Goal: Task Accomplishment & Management: Use online tool/utility

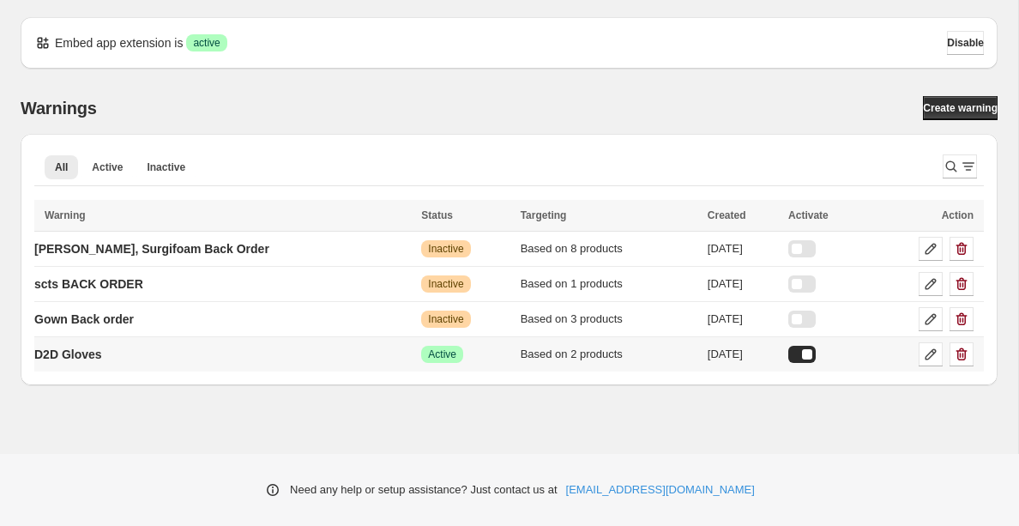
click at [124, 354] on td "D2D Gloves" at bounding box center [225, 354] width 382 height 35
click at [97, 359] on p "D2D Gloves" at bounding box center [68, 354] width 68 height 17
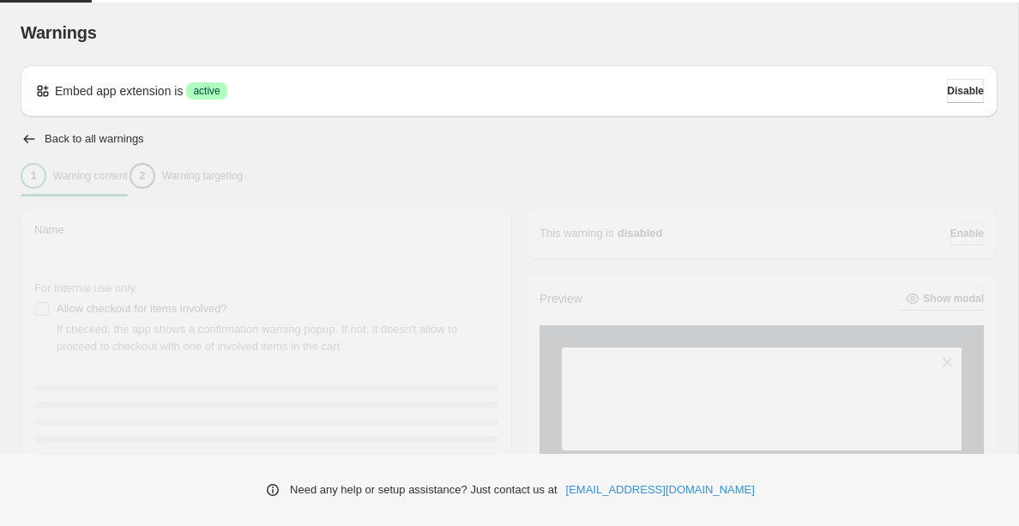
type input "**********"
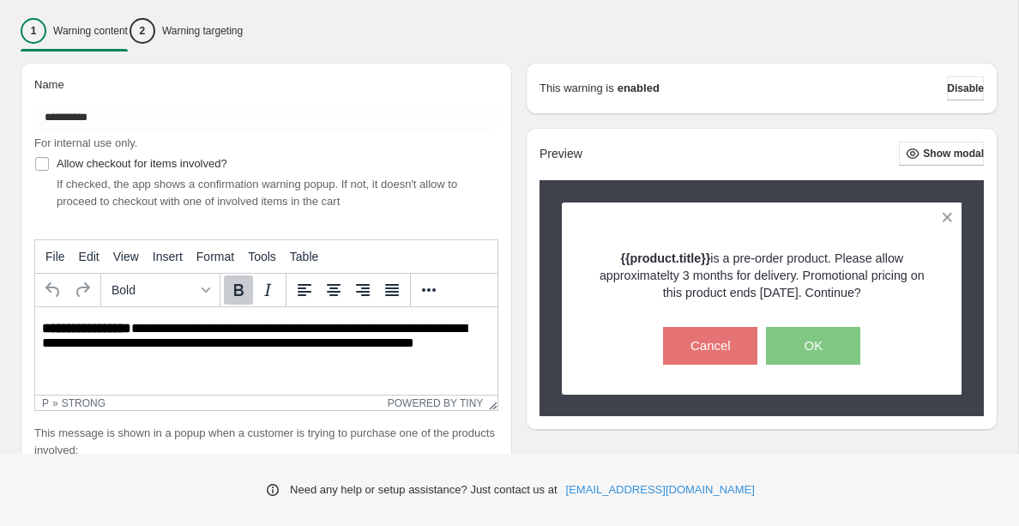
scroll to position [112, 0]
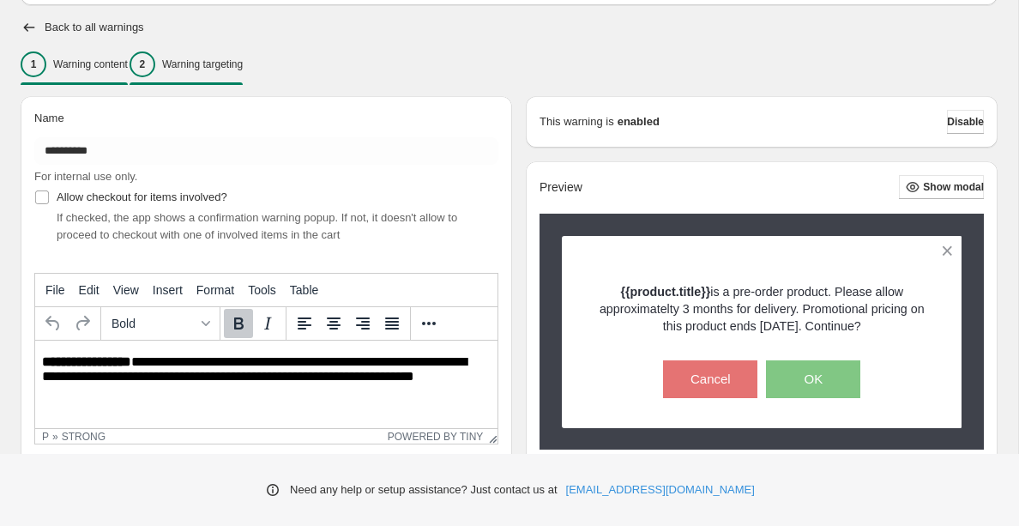
click at [235, 64] on p "Warning targeting" at bounding box center [202, 64] width 81 height 14
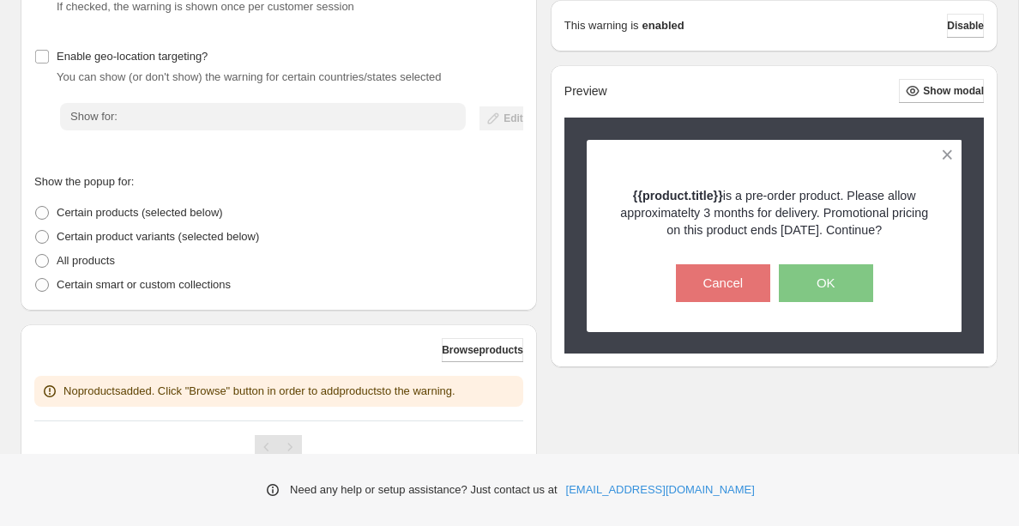
scroll to position [318, 0]
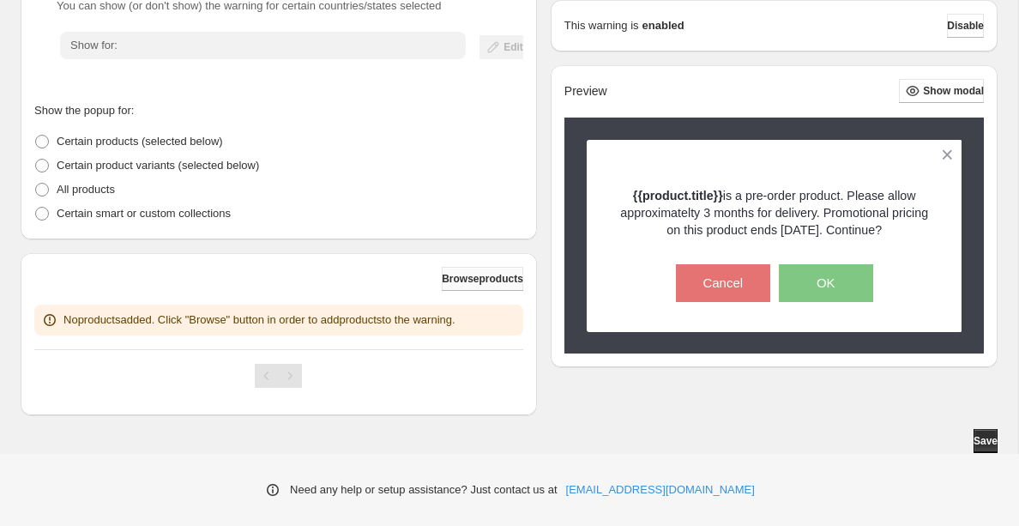
click at [450, 279] on span "Browse products" at bounding box center [483, 279] width 82 height 14
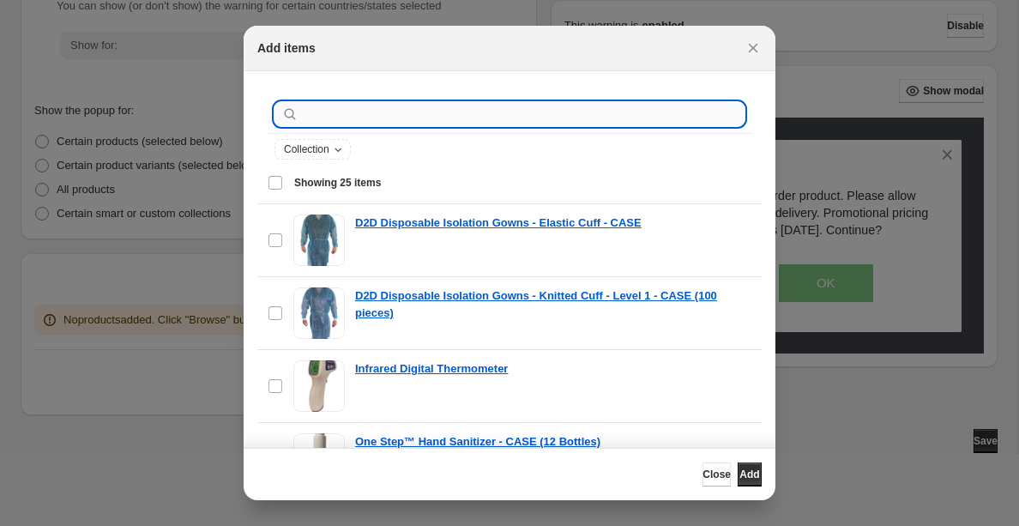
click at [346, 118] on input ":r1h:" at bounding box center [523, 114] width 443 height 24
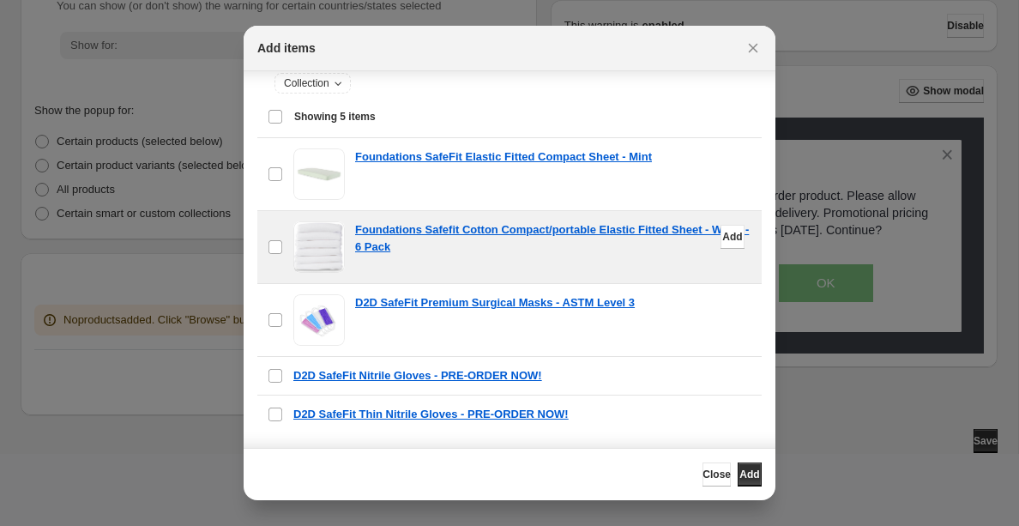
scroll to position [132, 0]
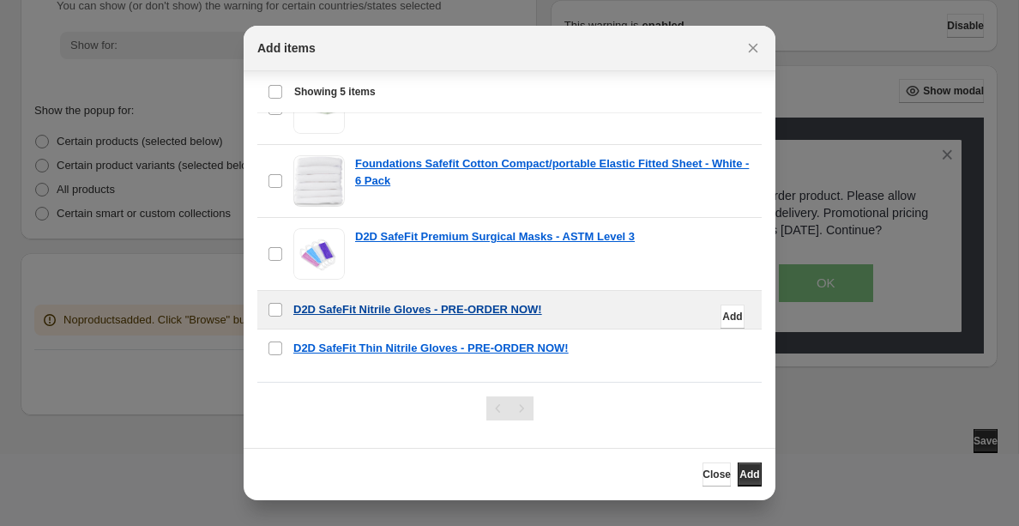
type input "*******"
click at [458, 313] on p "D2D SafeFit Nitrile Gloves - PRE-ORDER NOW!" at bounding box center [417, 309] width 249 height 17
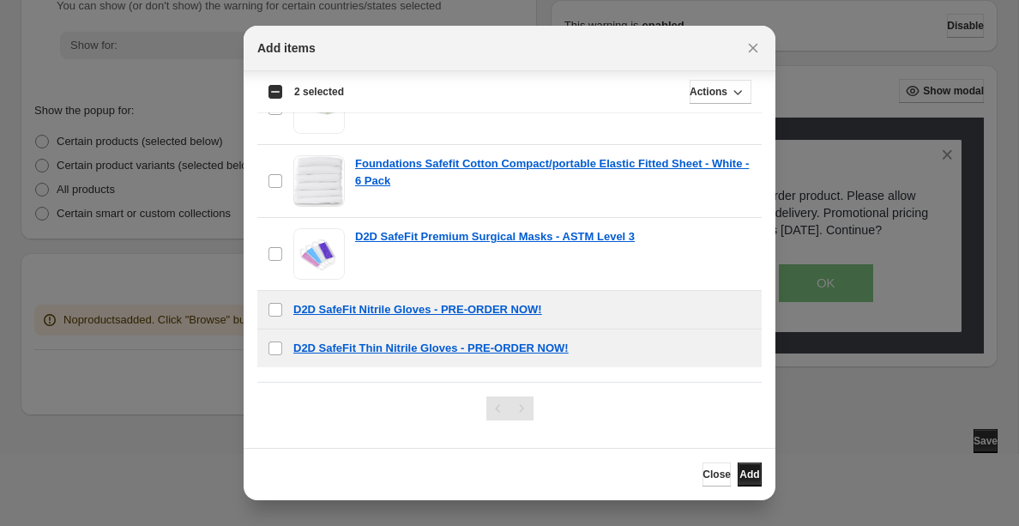
click at [744, 473] on span "Add" at bounding box center [750, 475] width 20 height 14
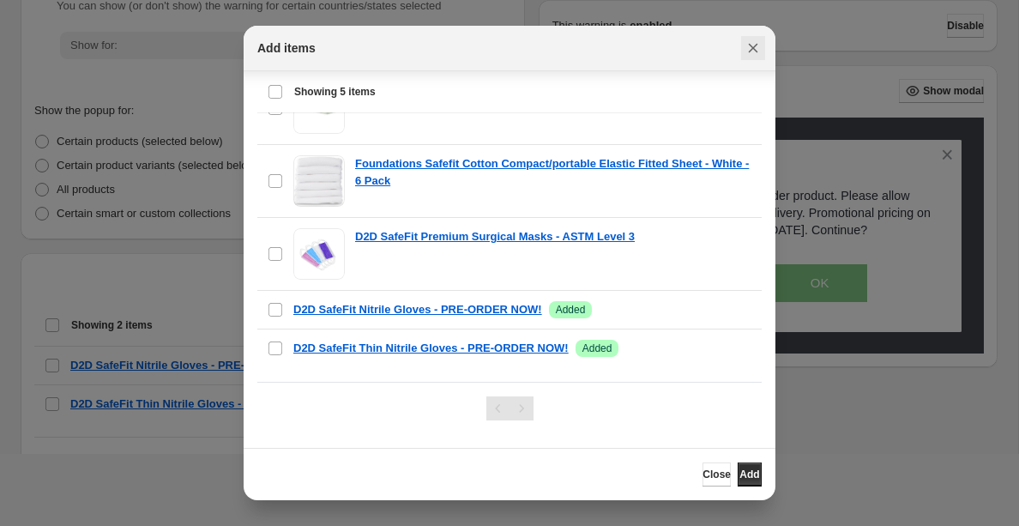
click at [756, 49] on icon "Close" at bounding box center [753, 47] width 17 height 17
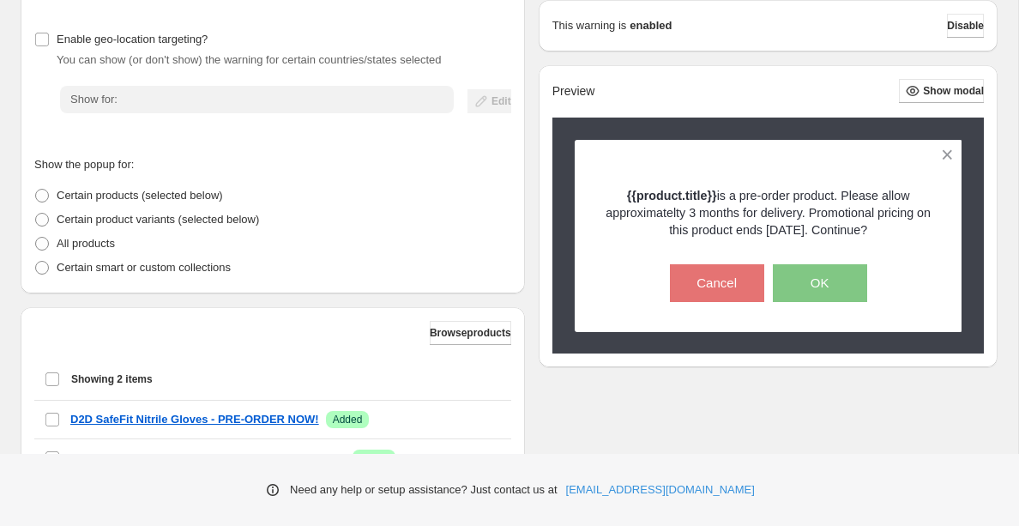
scroll to position [406, 0]
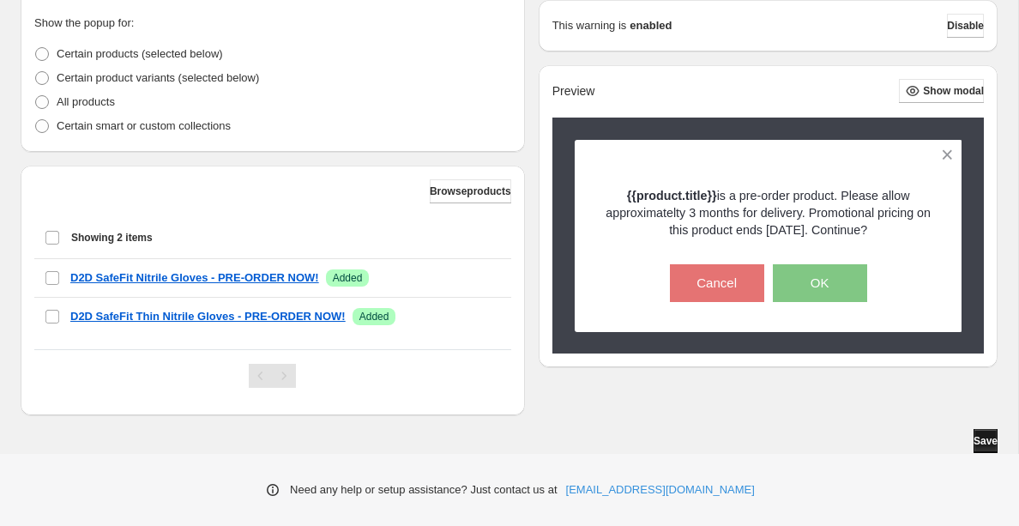
click at [980, 444] on span "Save" at bounding box center [986, 441] width 24 height 14
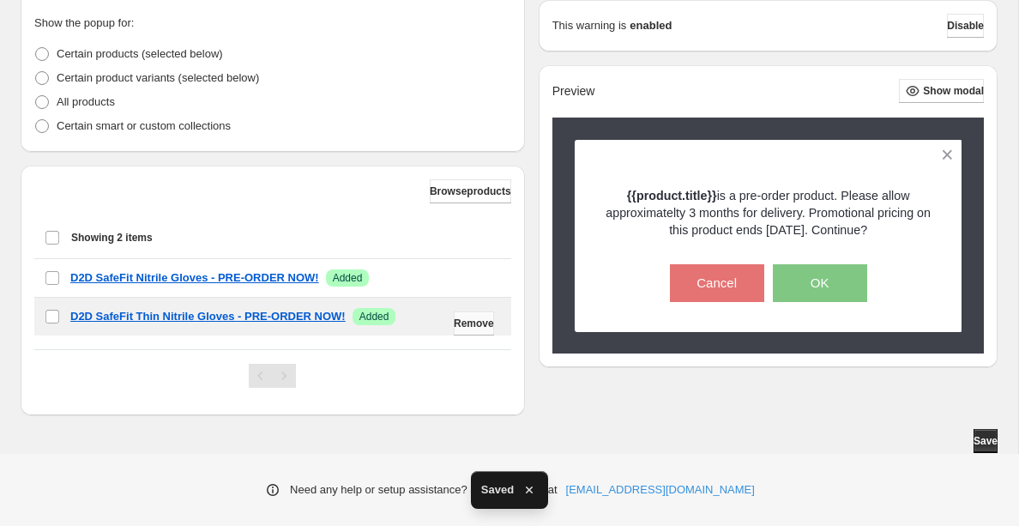
scroll to position [0, 0]
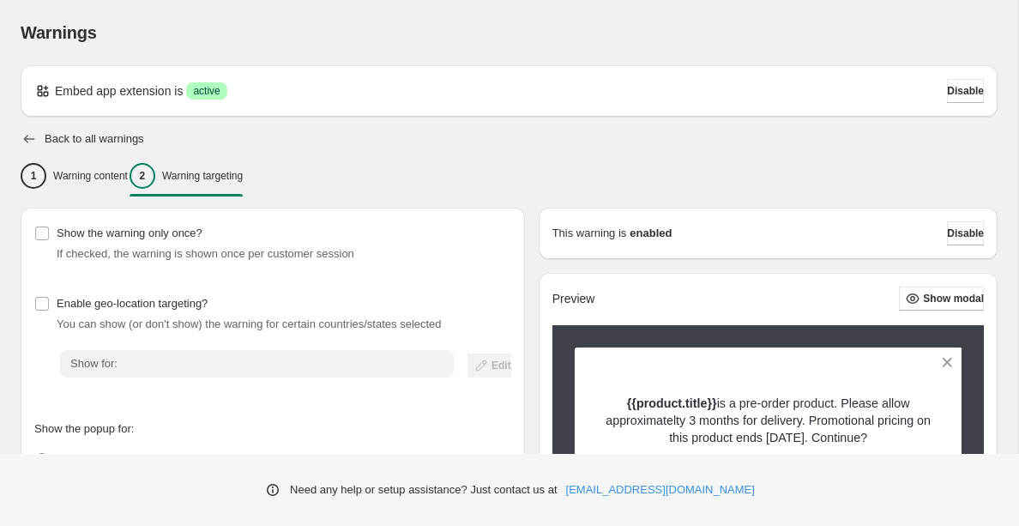
click at [34, 141] on icon "button" at bounding box center [29, 138] width 17 height 17
